Goal: Task Accomplishment & Management: Manage account settings

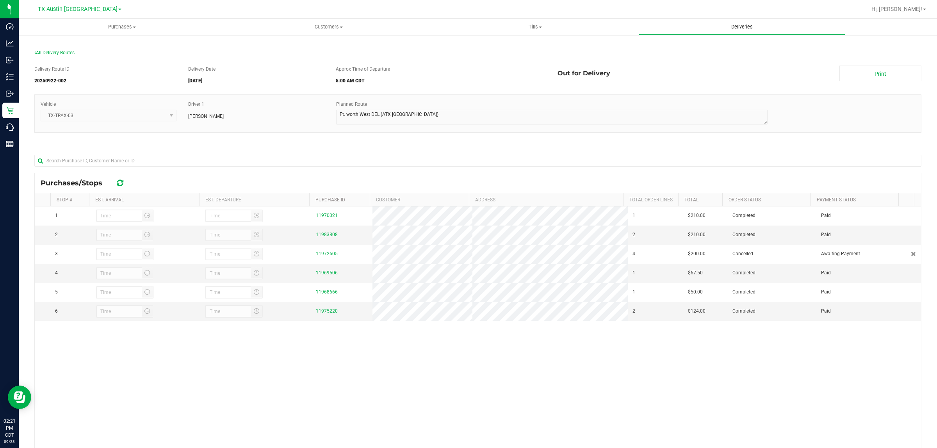
click at [747, 25] on span "Deliveries" at bounding box center [742, 26] width 43 height 7
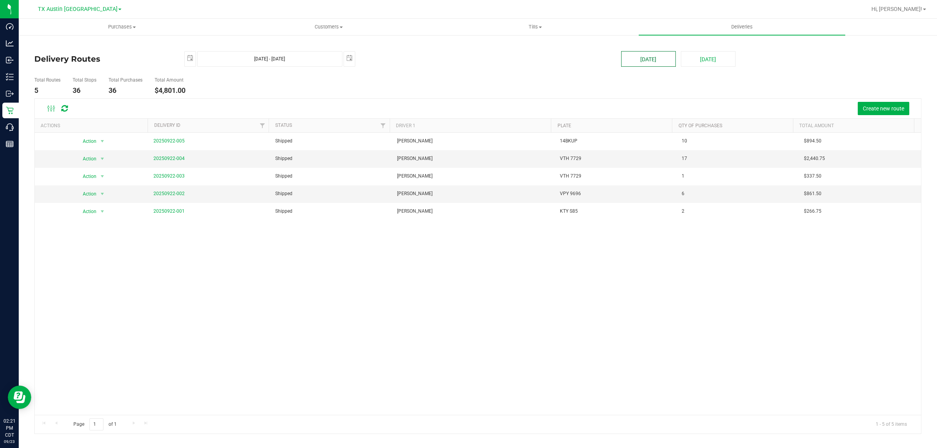
click at [651, 65] on button "[DATE]" at bounding box center [648, 59] width 55 height 16
click at [716, 59] on button "[DATE]" at bounding box center [708, 59] width 55 height 16
type input "[DATE] - [DATE]"
type input "[DATE]"
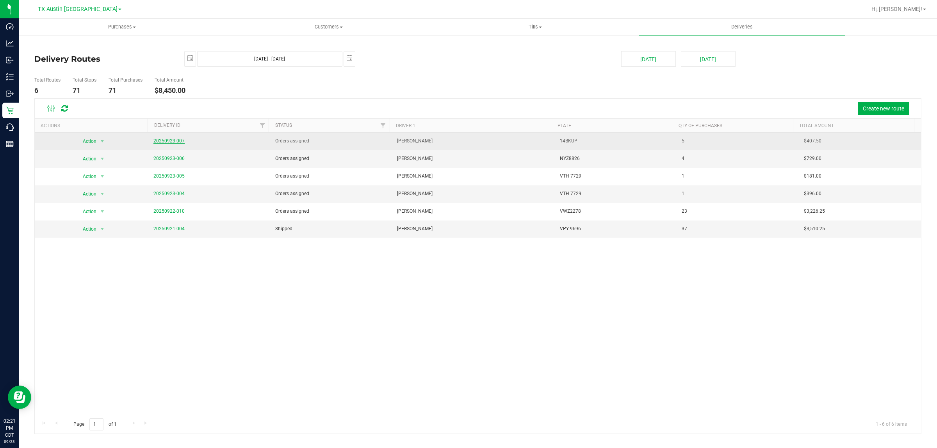
click at [159, 143] on link "20250923-007" at bounding box center [168, 140] width 31 height 5
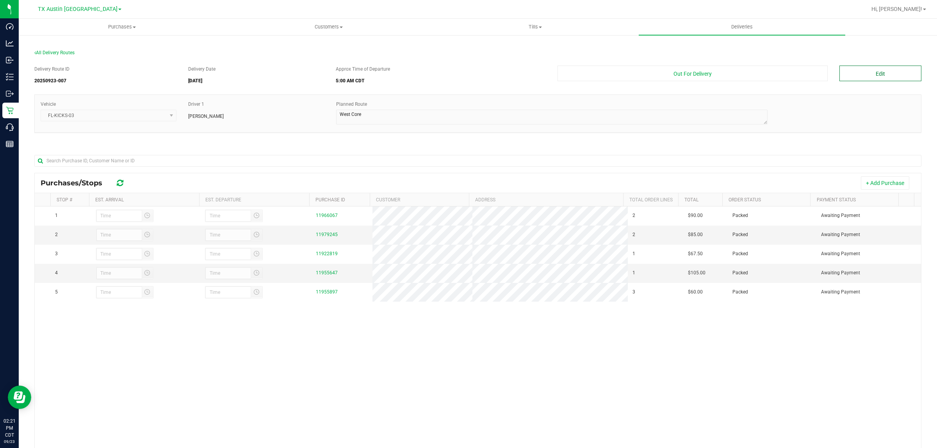
click at [889, 73] on button "Edit" at bounding box center [881, 74] width 82 height 16
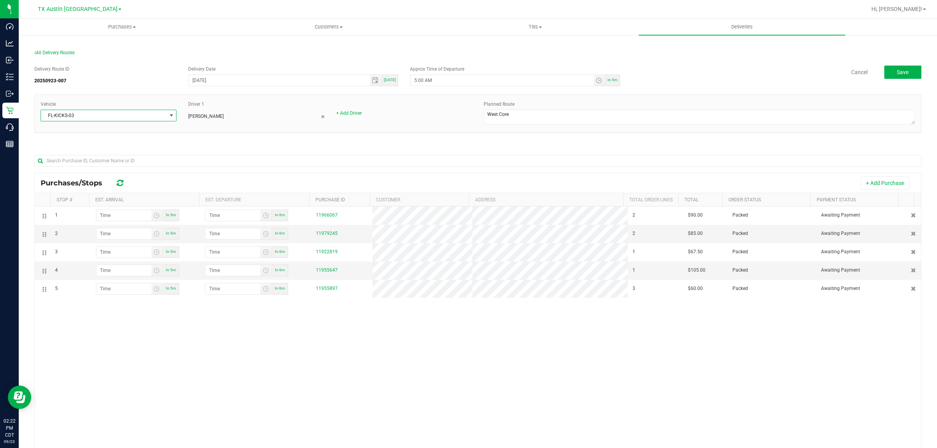
click at [173, 118] on span at bounding box center [171, 115] width 10 height 11
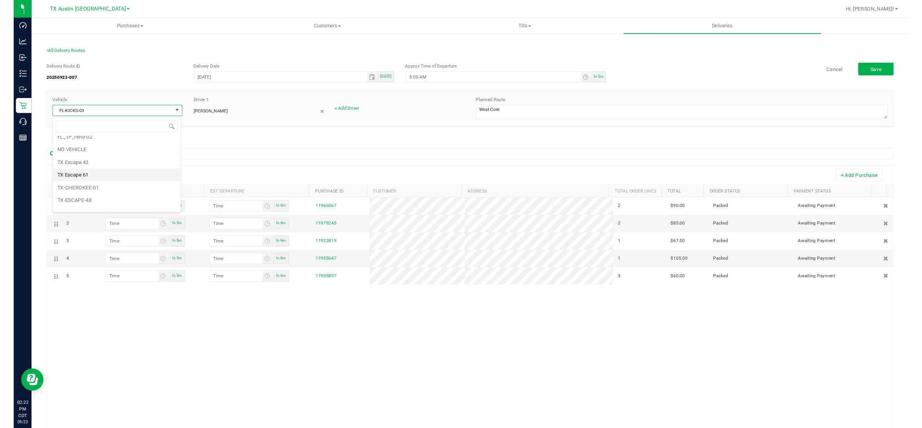
scroll to position [745, 0]
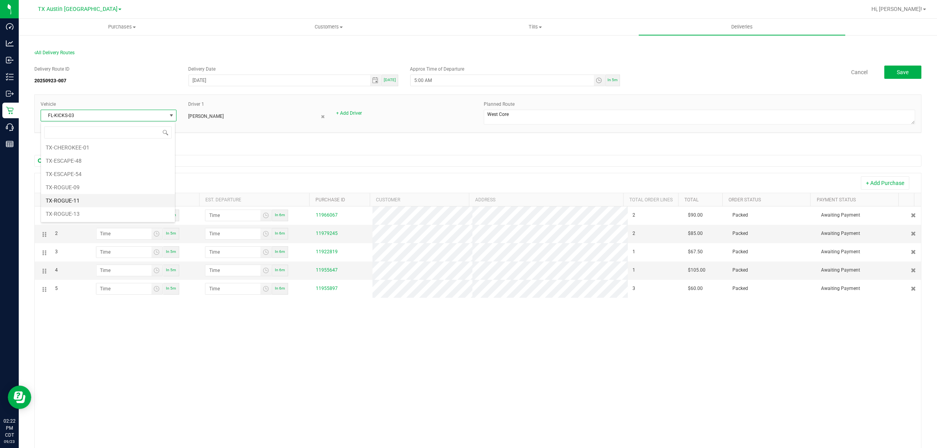
click at [86, 207] on li "TX-ROGUE-11" at bounding box center [108, 200] width 134 height 13
click at [897, 73] on span "Save" at bounding box center [903, 72] width 12 height 6
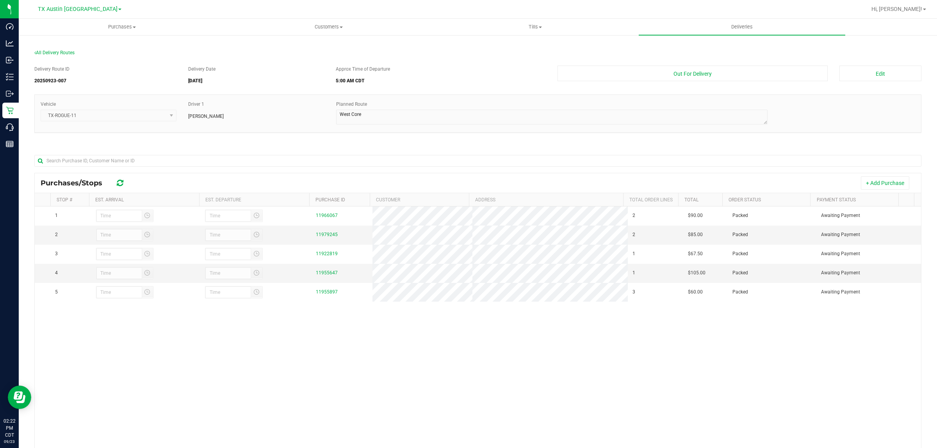
click at [401, 372] on div "1 11966067 2 $90.00 Packed Awaiting Payment 2 11979245 2 $85.00 Packed Awaiting…" at bounding box center [478, 348] width 887 height 282
click at [59, 52] on span "All Delivery Routes" at bounding box center [54, 52] width 40 height 5
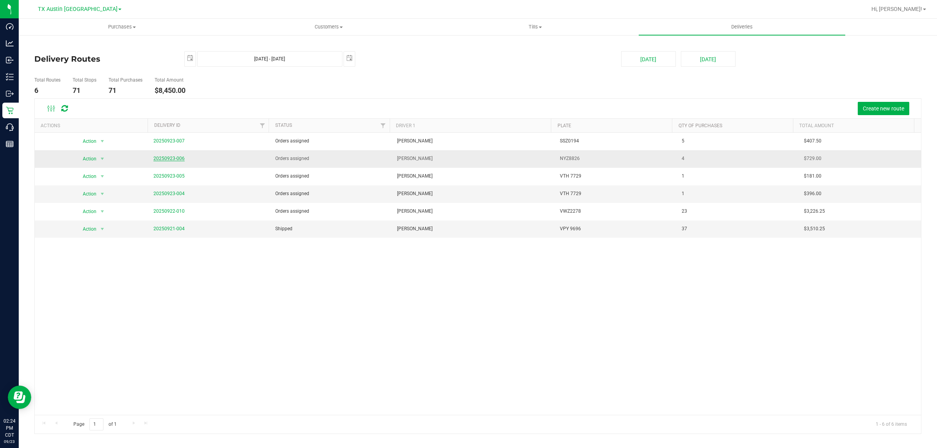
click at [169, 160] on link "20250923-006" at bounding box center [168, 158] width 31 height 5
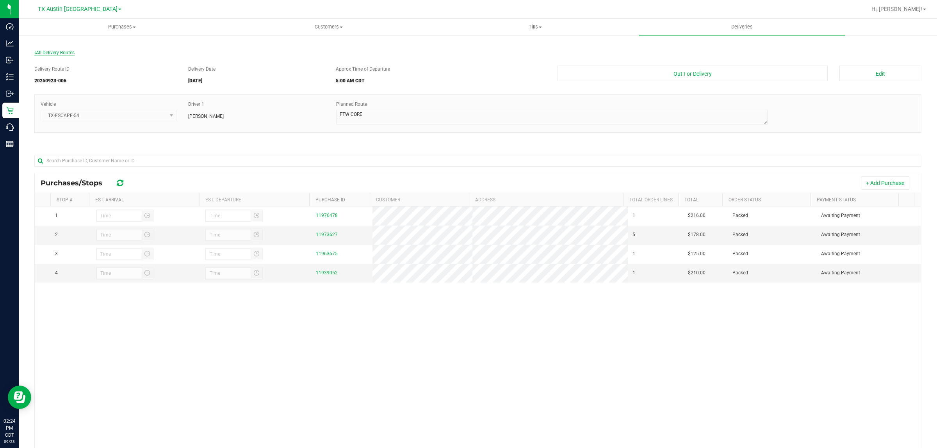
click at [59, 51] on span "All Delivery Routes" at bounding box center [54, 52] width 40 height 5
